Goal: Information Seeking & Learning: Learn about a topic

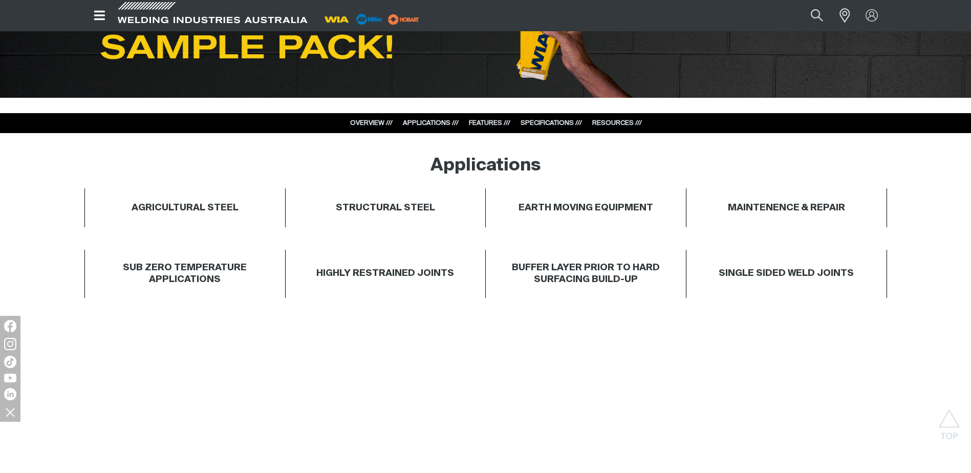
scroll to position [512, 0]
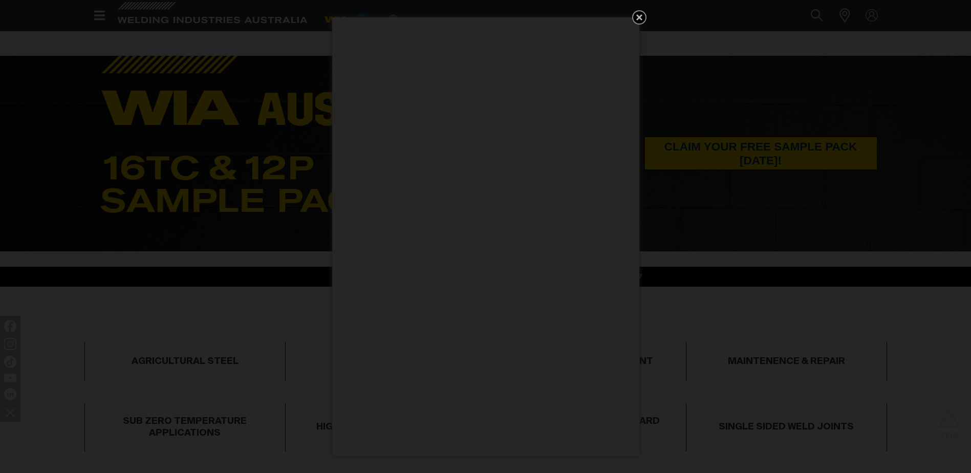
click at [641, 15] on icon "Get 5 WIA Welding Guides Free!" at bounding box center [639, 17] width 6 height 6
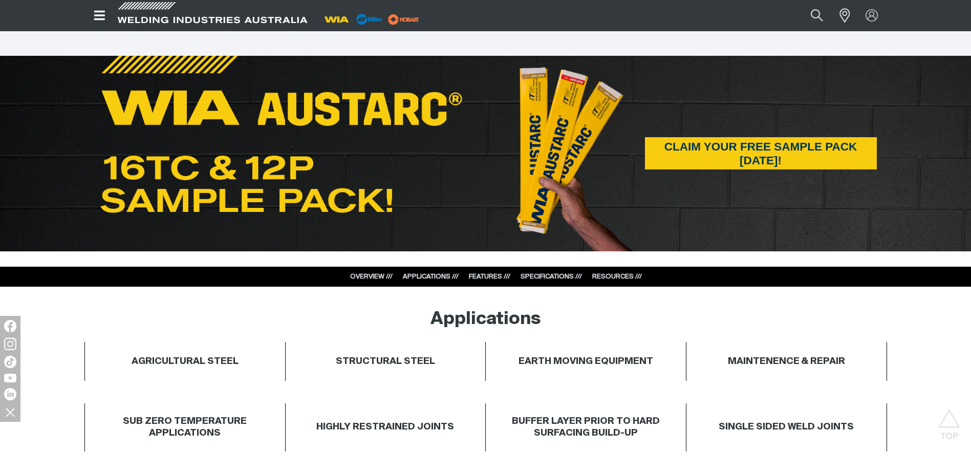
click at [598, 218] on img at bounding box center [575, 158] width 120 height 185
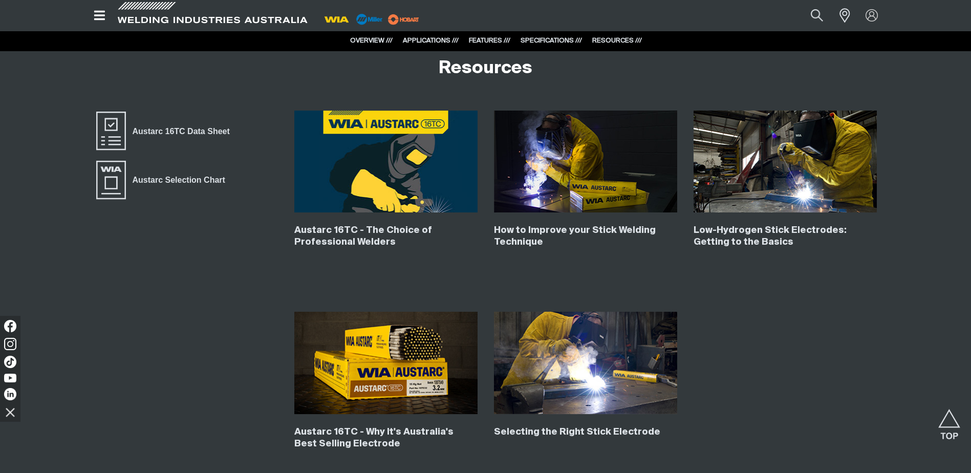
scroll to position [4301, 0]
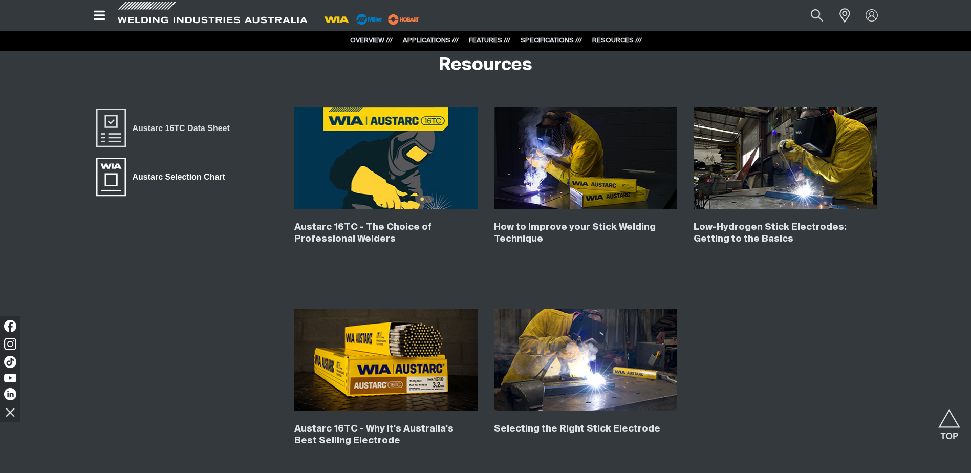
click at [171, 176] on span "Austarc Selection Chart" at bounding box center [179, 176] width 106 height 13
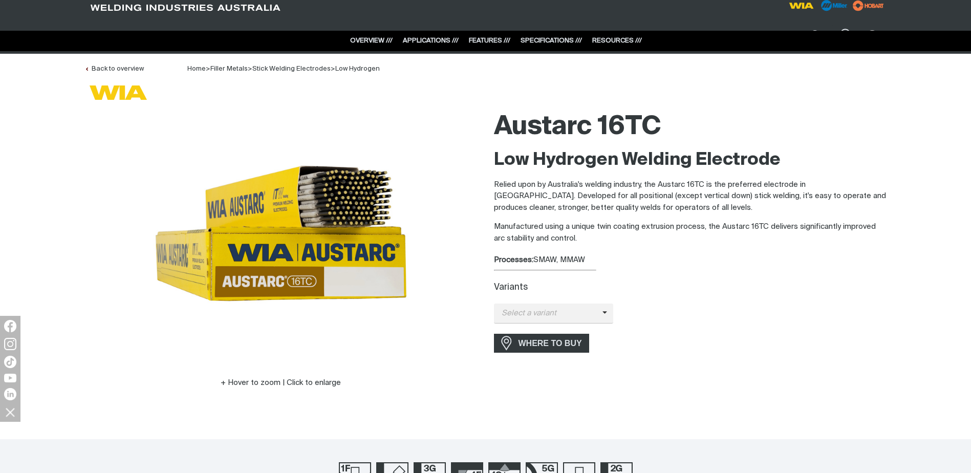
scroll to position [0, 0]
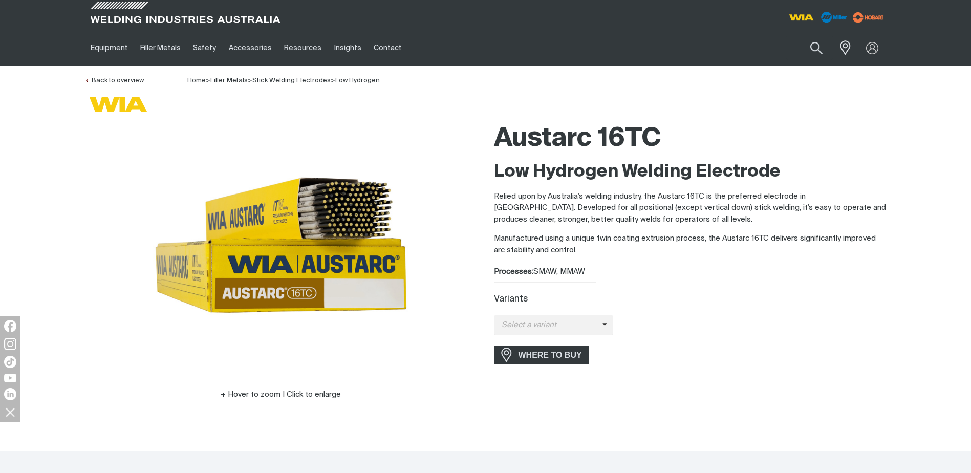
click at [349, 79] on link "Low Hydrogen" at bounding box center [357, 80] width 45 height 7
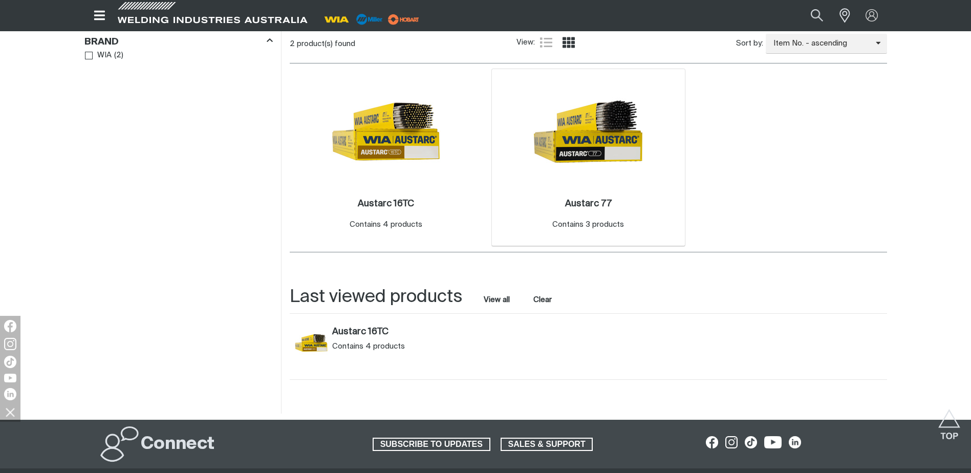
scroll to position [307, 0]
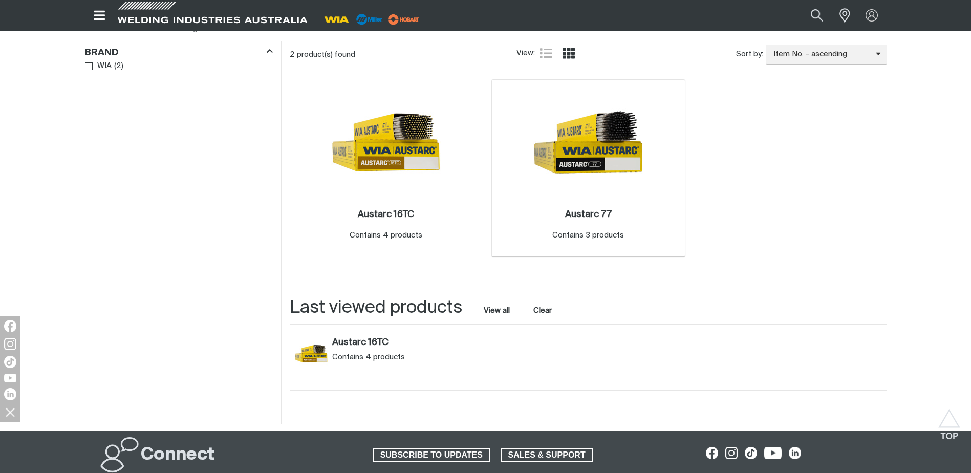
click at [580, 158] on img at bounding box center [589, 143] width 110 height 110
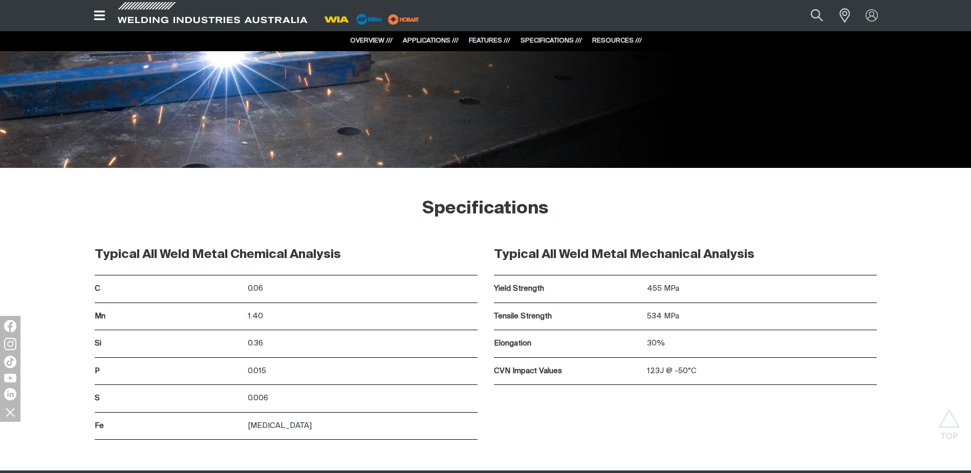
scroll to position [1638, 0]
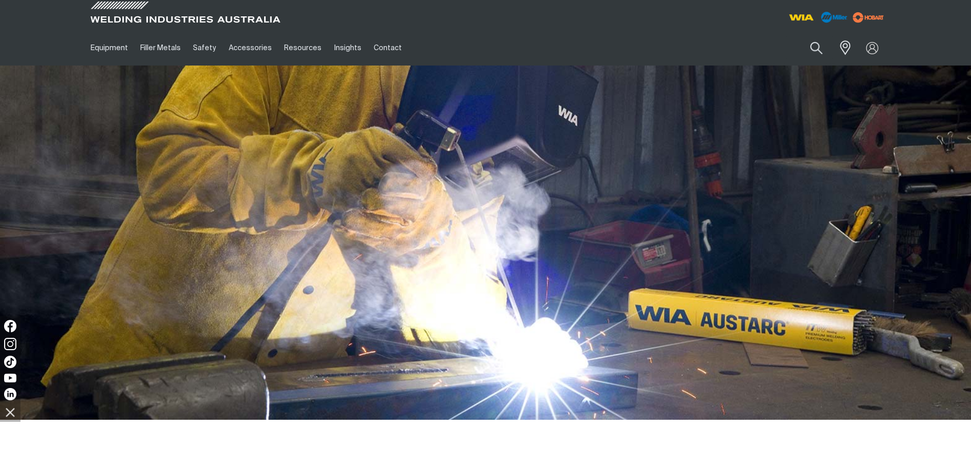
drag, startPoint x: 488, startPoint y: 196, endPoint x: 500, endPoint y: 189, distance: 13.5
click at [488, 196] on img at bounding box center [485, 243] width 971 height 354
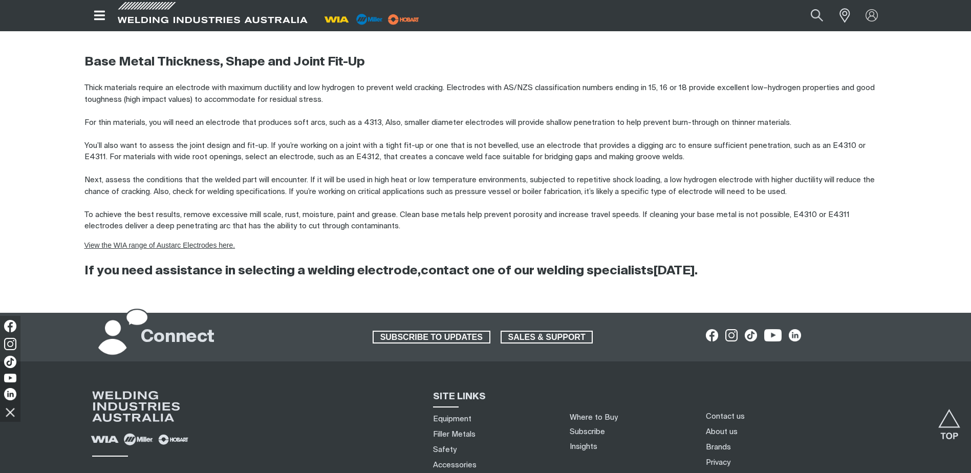
scroll to position [1741, 0]
